Goal: Information Seeking & Learning: Check status

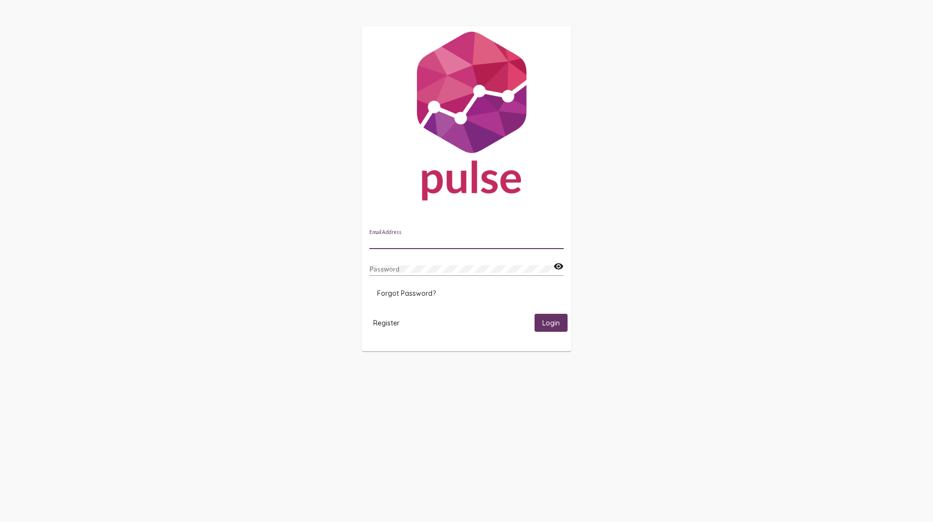
click at [404, 240] on input "Email Address" at bounding box center [466, 242] width 194 height 8
type input "[EMAIL_ADDRESS][DOMAIN_NAME]"
click at [535, 314] on button "Login" at bounding box center [551, 323] width 33 height 18
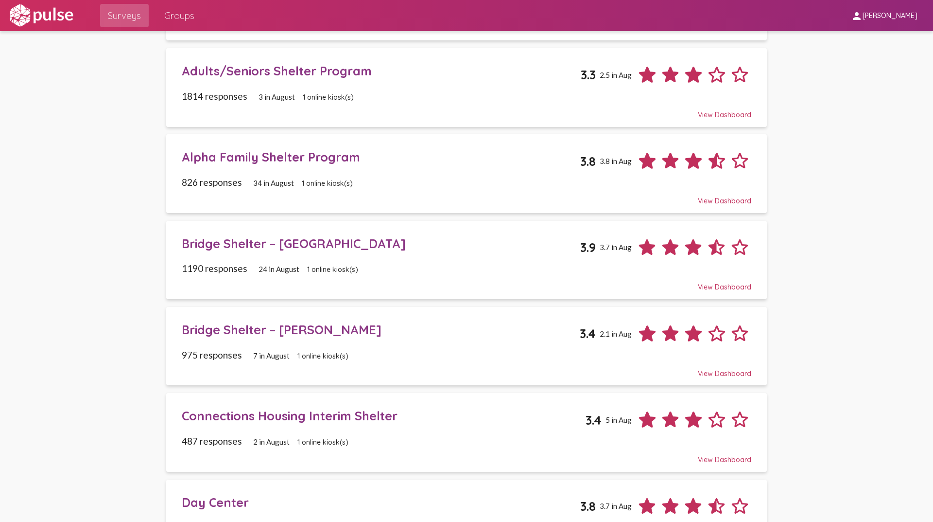
scroll to position [146, 0]
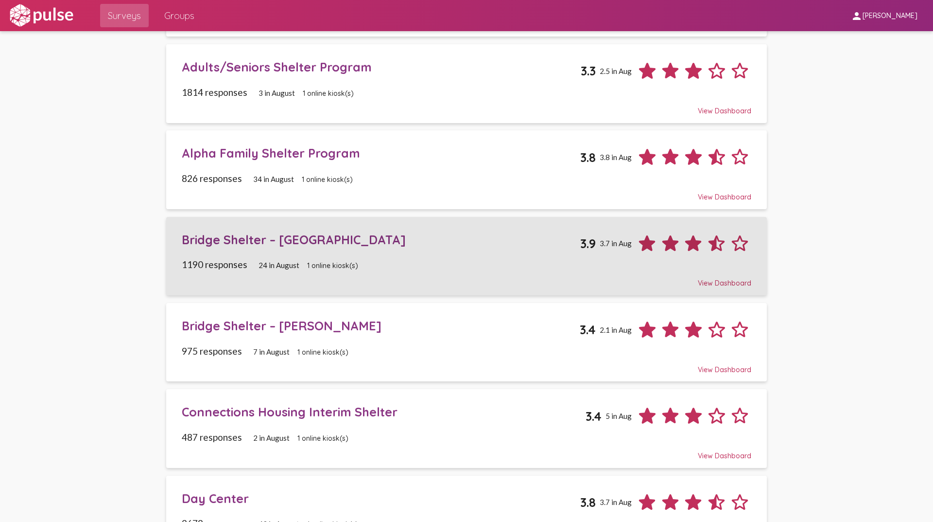
click at [245, 239] on div "Bridge Shelter – [GEOGRAPHIC_DATA]" at bounding box center [381, 239] width 399 height 15
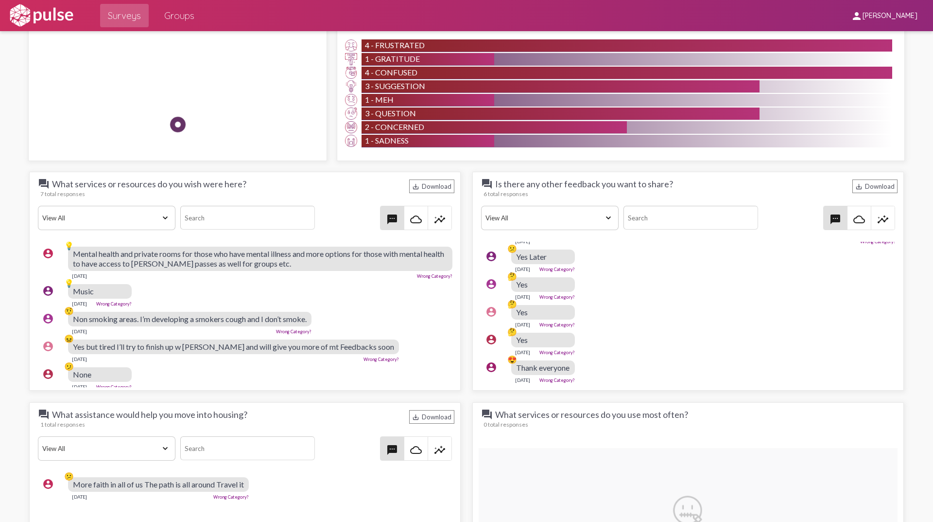
scroll to position [875, 0]
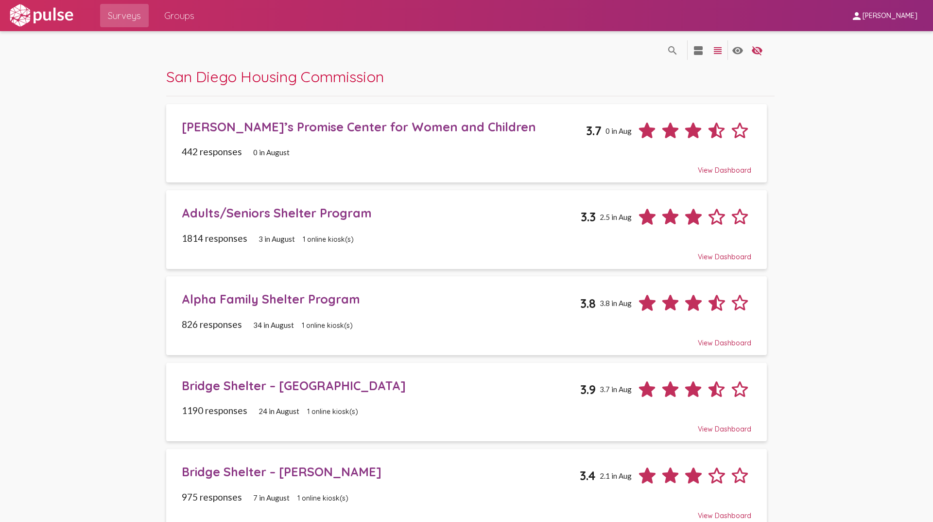
click at [230, 468] on div "Bridge Shelter – [PERSON_NAME]" at bounding box center [381, 471] width 399 height 15
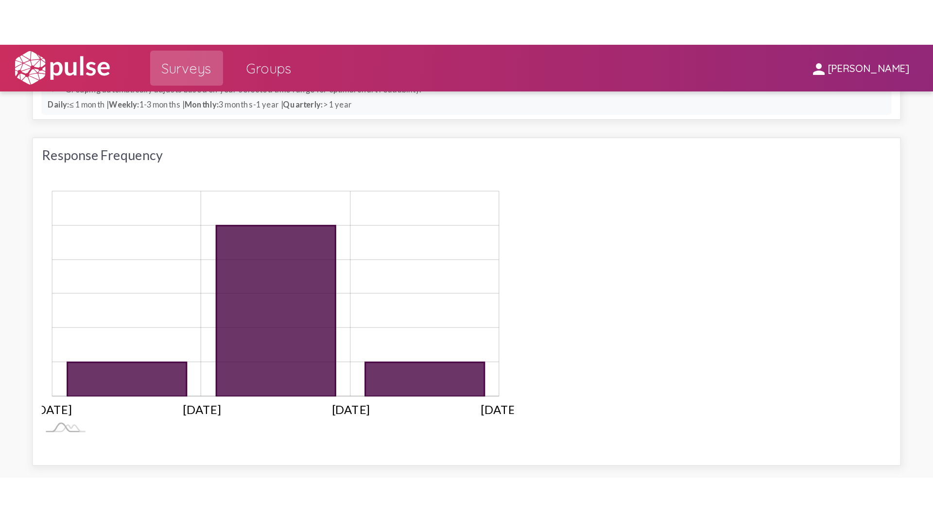
scroll to position [827, 0]
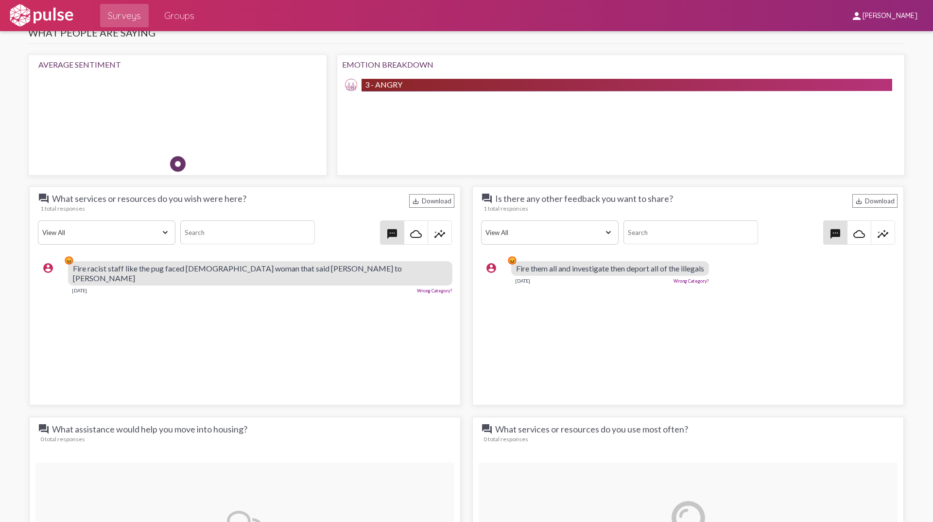
click at [318, 269] on div "Fire racist staff like the pug faced [DEMOGRAPHIC_DATA] woman that said [PERSON…" at bounding box center [260, 273] width 385 height 24
drag, startPoint x: 316, startPoint y: 269, endPoint x: 70, endPoint y: 272, distance: 246.0
click at [70, 272] on div "account_circle 😡 Fire racist staff like the pug faced [DEMOGRAPHIC_DATA] woman …" at bounding box center [247, 277] width 419 height 41
copy div "😡 Fire racist staff like the pug faced [DEMOGRAPHIC_DATA] woman that said [PERS…"
